Goal: Transaction & Acquisition: Purchase product/service

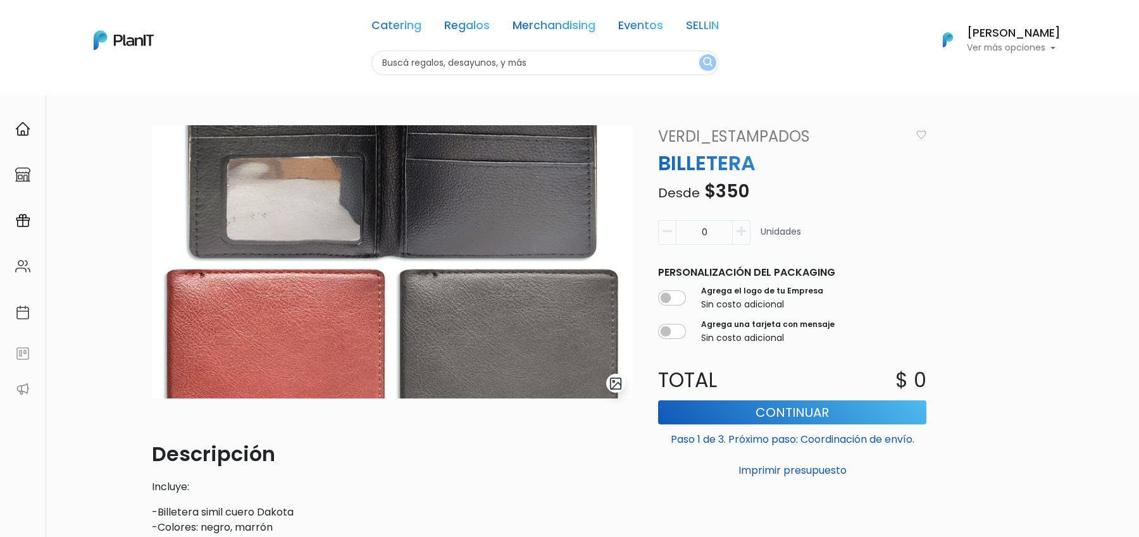
click at [618, 379] on img "submit" at bounding box center [616, 384] width 15 height 15
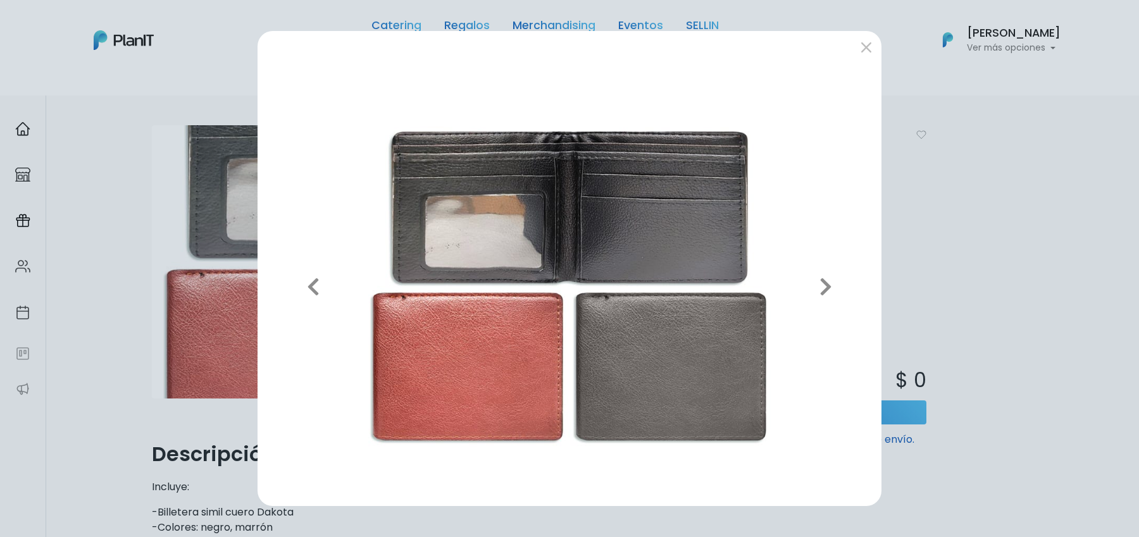
click at [98, 323] on div "Previous Next" at bounding box center [569, 268] width 1139 height 537
click at [156, 351] on div "Previous Next" at bounding box center [569, 268] width 1139 height 537
click at [151, 156] on div "Previous Next" at bounding box center [569, 268] width 1139 height 537
click at [868, 52] on button "submit" at bounding box center [866, 47] width 20 height 20
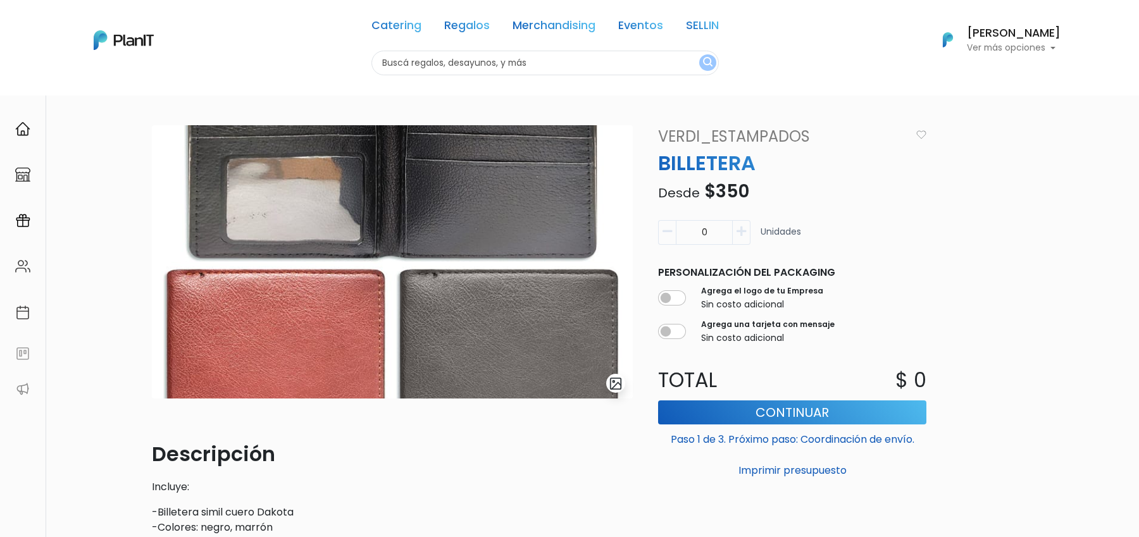
click at [306, 192] on img at bounding box center [392, 261] width 481 height 273
click at [617, 387] on img "submit" at bounding box center [616, 384] width 15 height 15
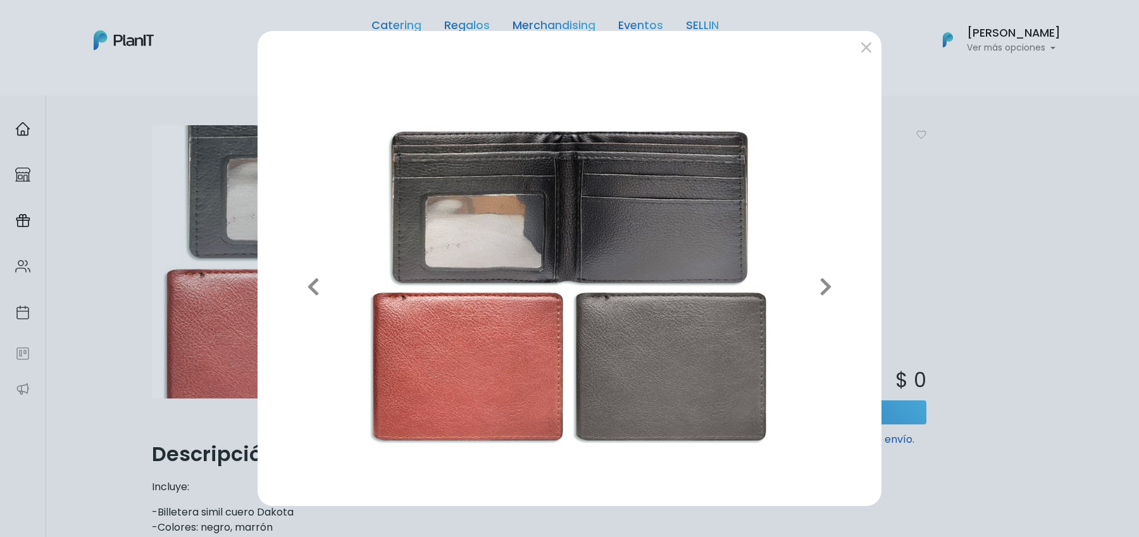
click at [194, 226] on div "Previous Next" at bounding box center [569, 268] width 1139 height 537
click at [115, 209] on div "Previous Next" at bounding box center [569, 268] width 1139 height 537
click at [866, 49] on button "submit" at bounding box center [866, 47] width 20 height 20
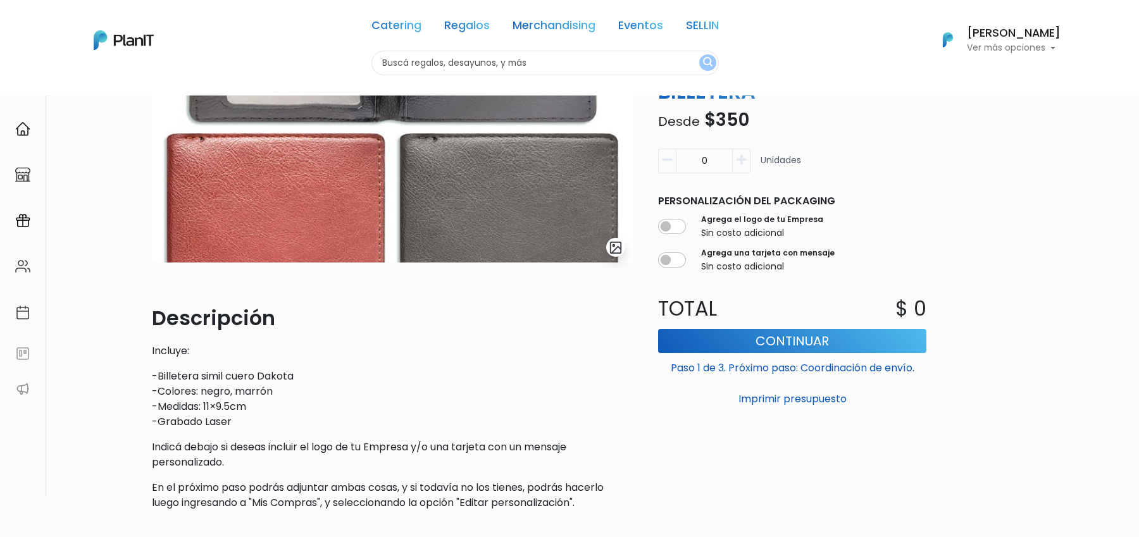
scroll to position [153, 0]
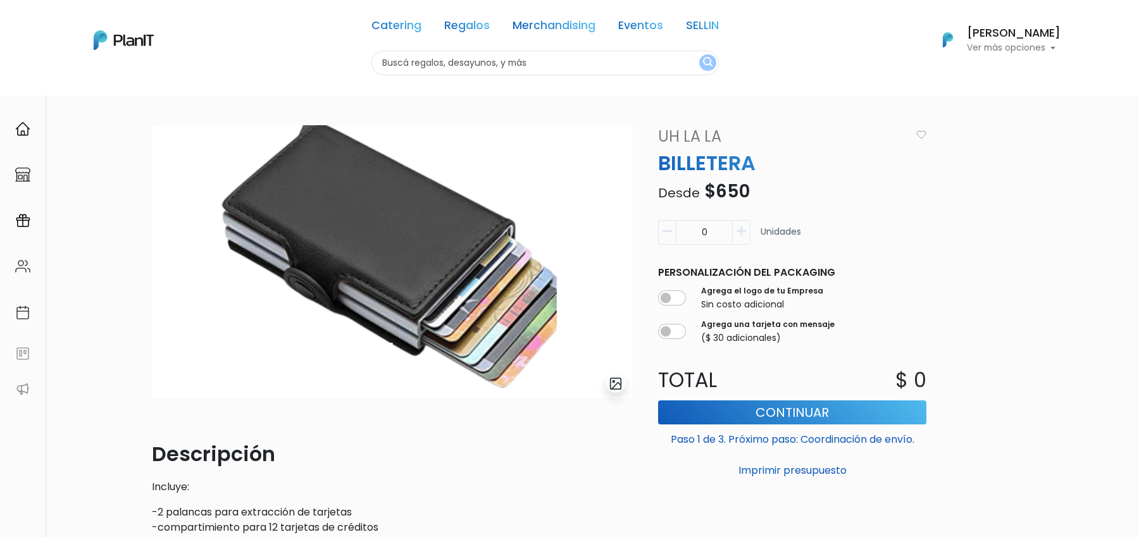
click at [1023, 41] on div "[PERSON_NAME] Ver más opciones" at bounding box center [1014, 40] width 94 height 25
click at [1001, 191] on link "Cerrar Sesión" at bounding box center [1004, 187] width 113 height 25
